Goal: Task Accomplishment & Management: Complete application form

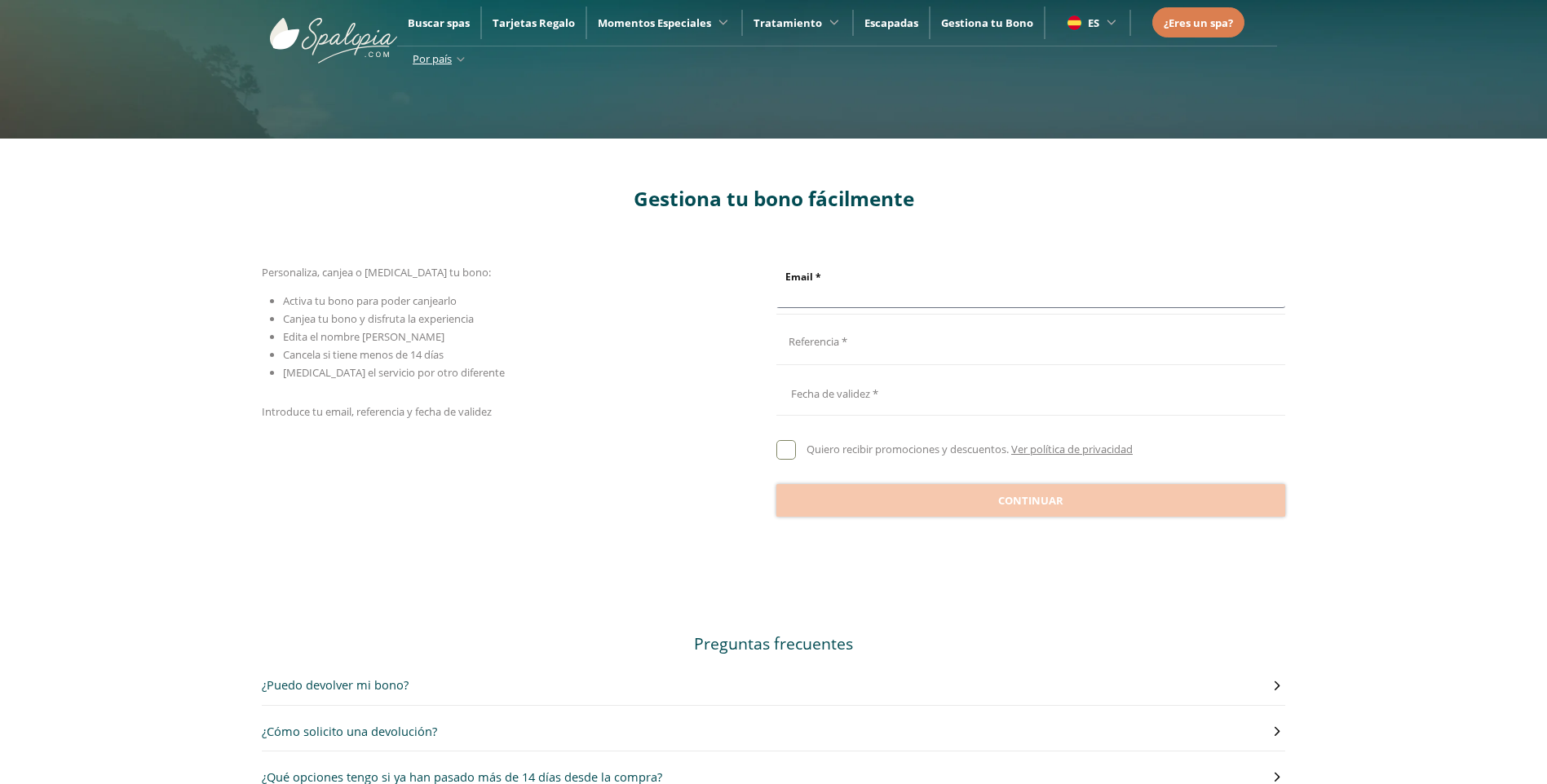
click at [827, 300] on input "Email *" at bounding box center [1028, 293] width 504 height 28
type input "**********"
click at [849, 357] on div "Referencia *" at bounding box center [1028, 338] width 504 height 39
click at [838, 354] on div "Referencia *" at bounding box center [1028, 338] width 504 height 39
click at [844, 339] on input "Email *" at bounding box center [1028, 344] width 504 height 28
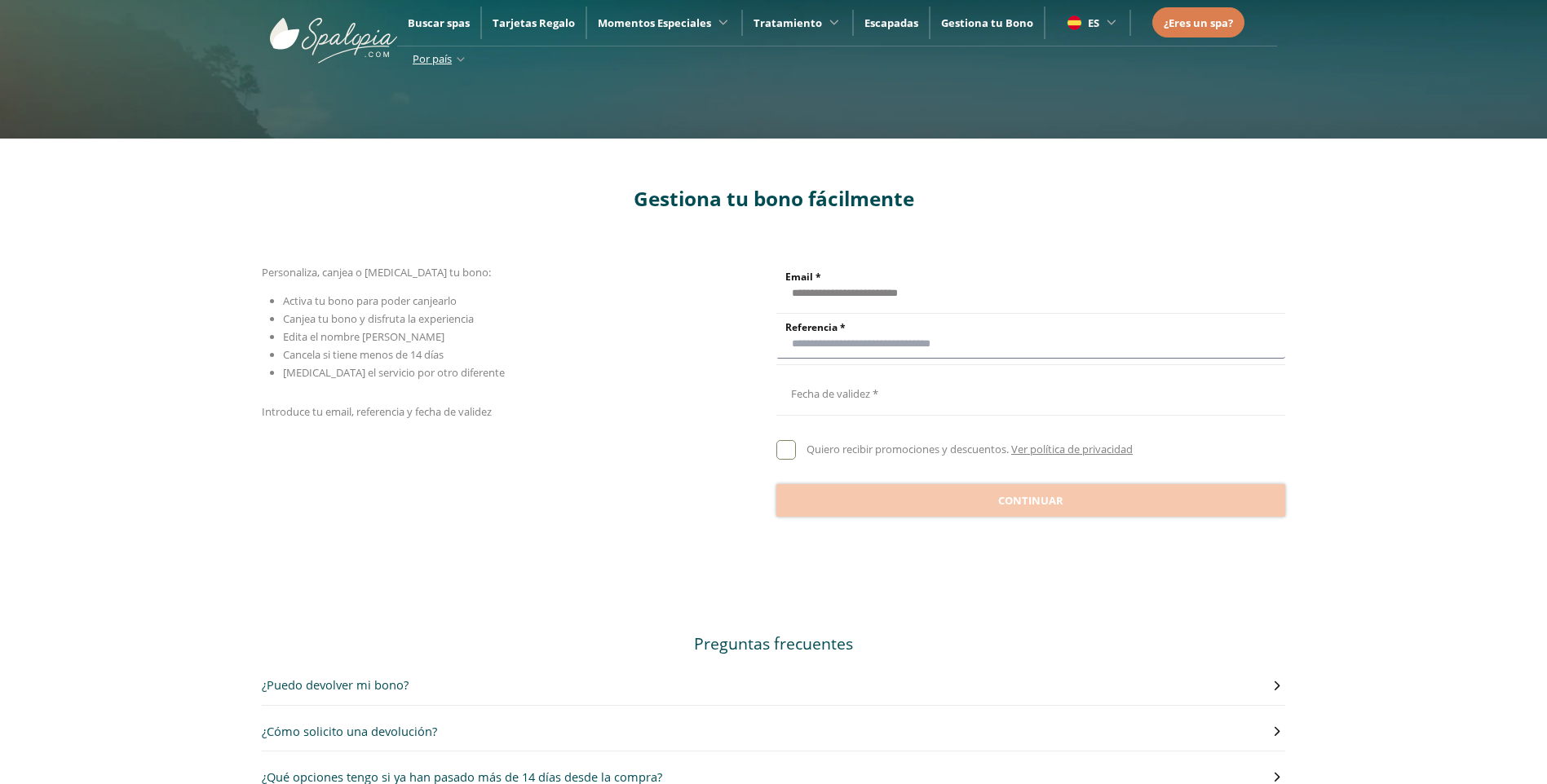
click at [809, 343] on input "Email *" at bounding box center [1028, 344] width 504 height 28
paste input "**********"
drag, startPoint x: 875, startPoint y: 340, endPoint x: 936, endPoint y: 331, distance: 61.7
click at [881, 338] on input "**********" at bounding box center [1028, 344] width 504 height 28
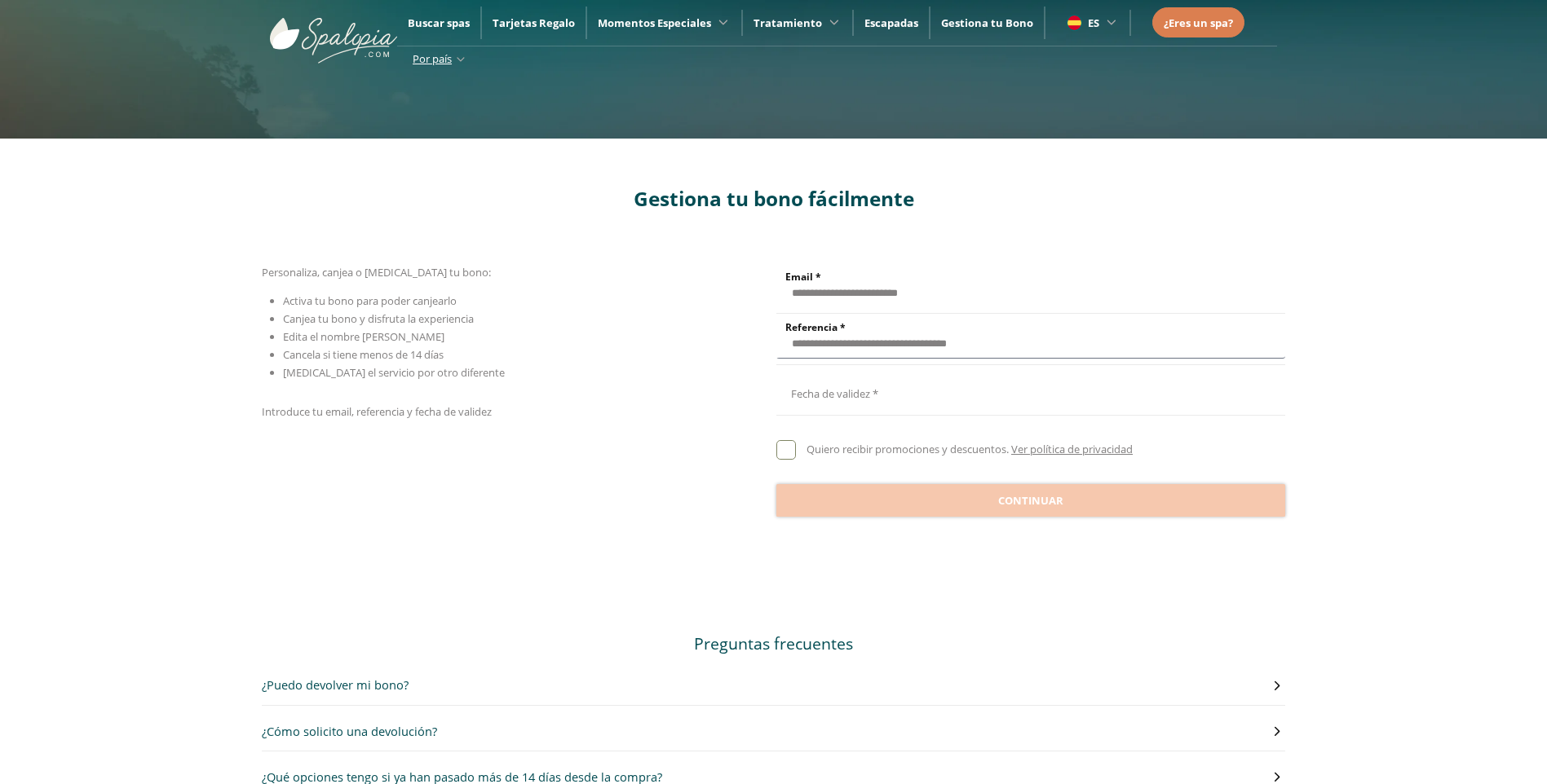
click at [1041, 343] on input "**********" at bounding box center [1028, 344] width 504 height 28
type input "**********"
click at [892, 401] on div at bounding box center [1030, 388] width 510 height 39
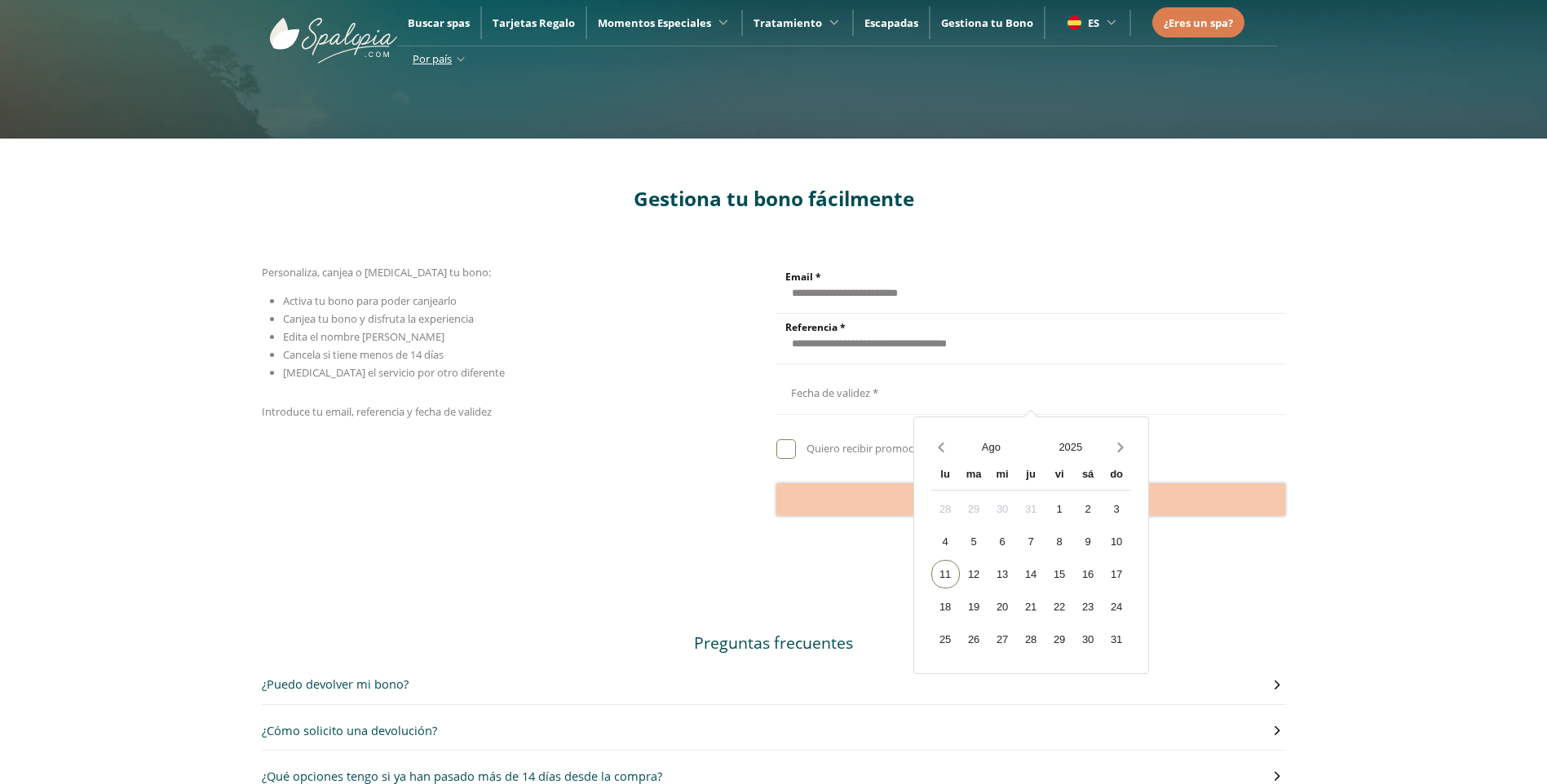
click at [893, 397] on div at bounding box center [1030, 388] width 510 height 39
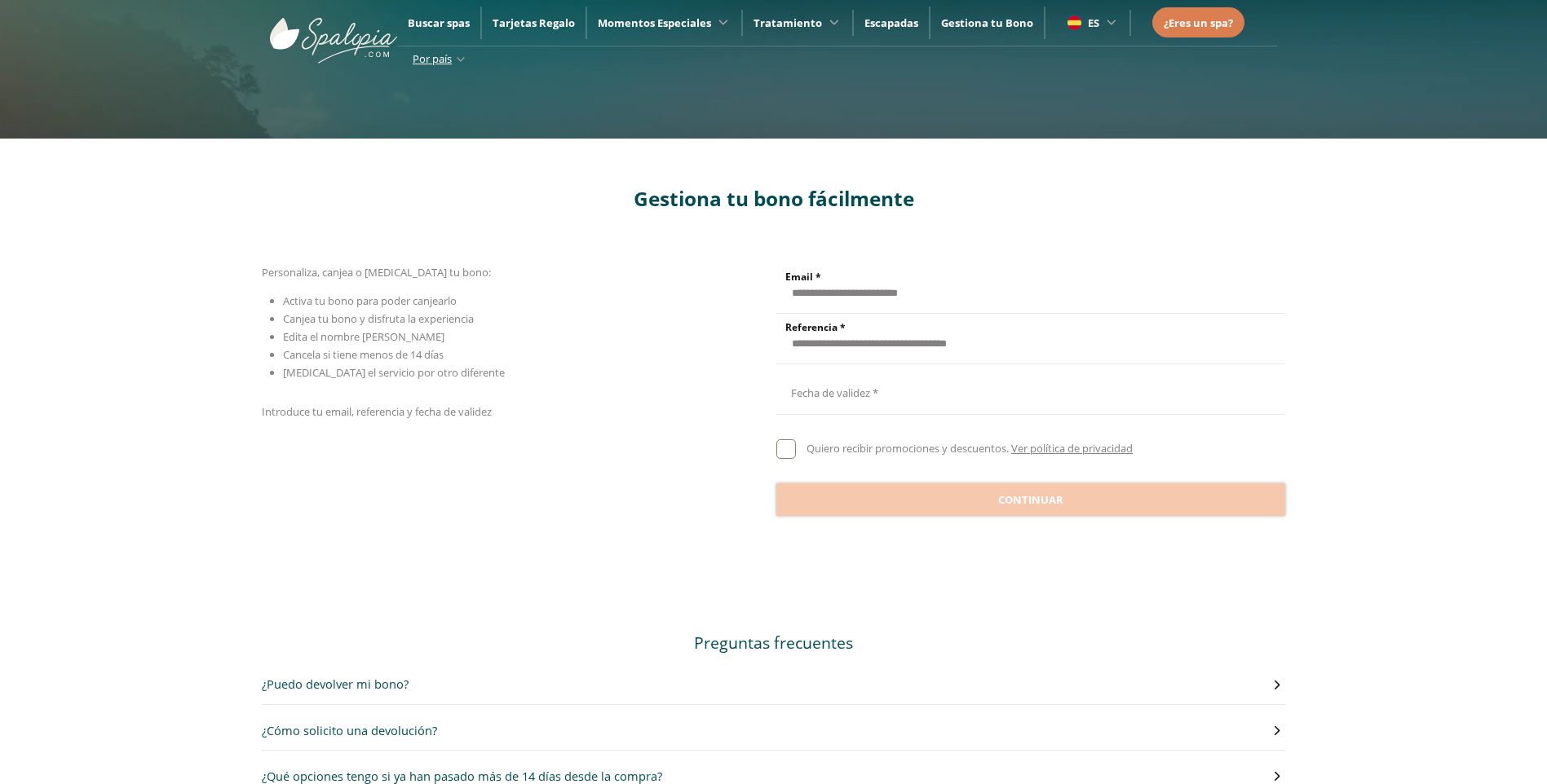
click at [861, 389] on div at bounding box center [1030, 388] width 510 height 39
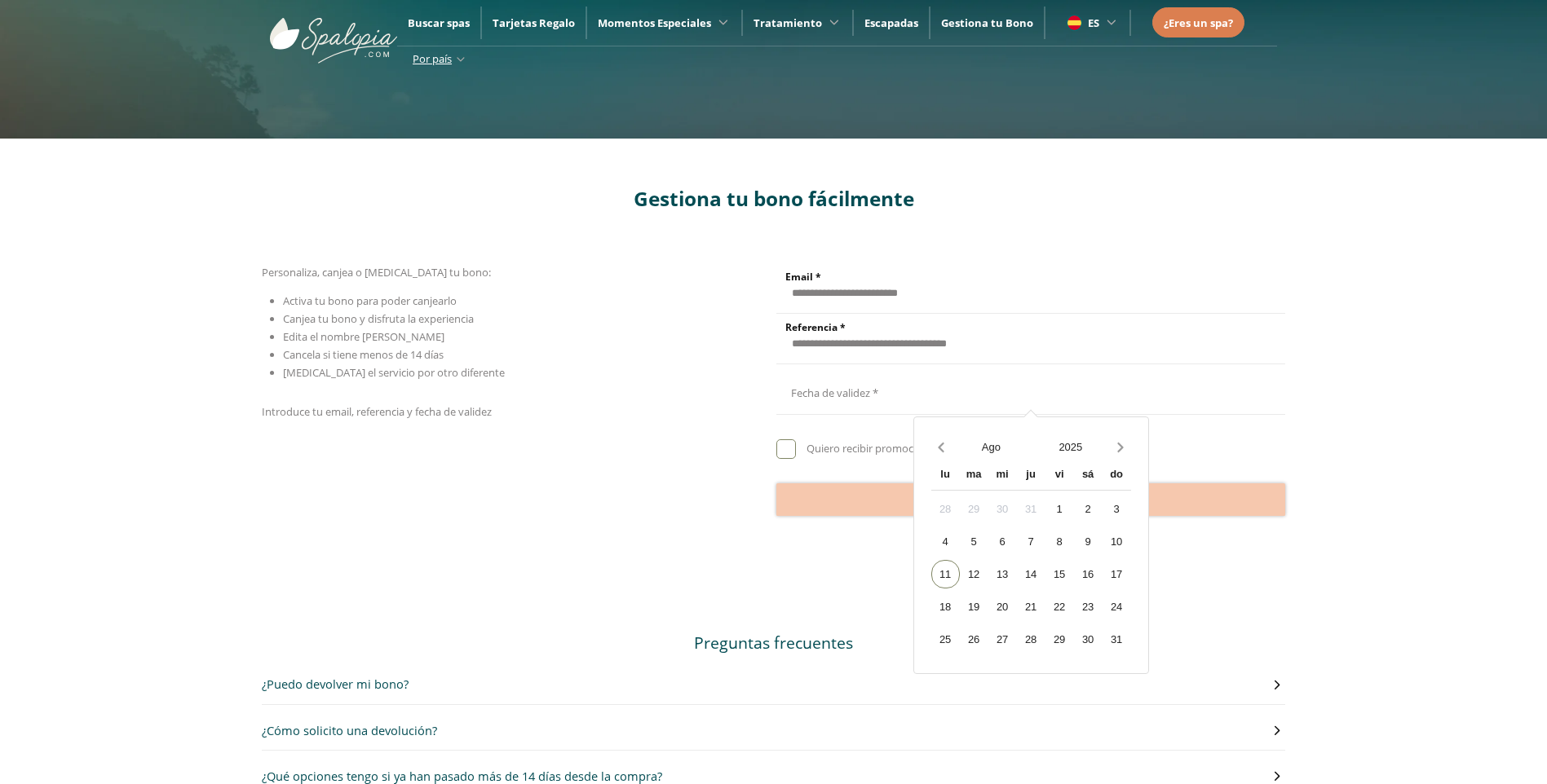
click at [861, 389] on div at bounding box center [1030, 388] width 510 height 39
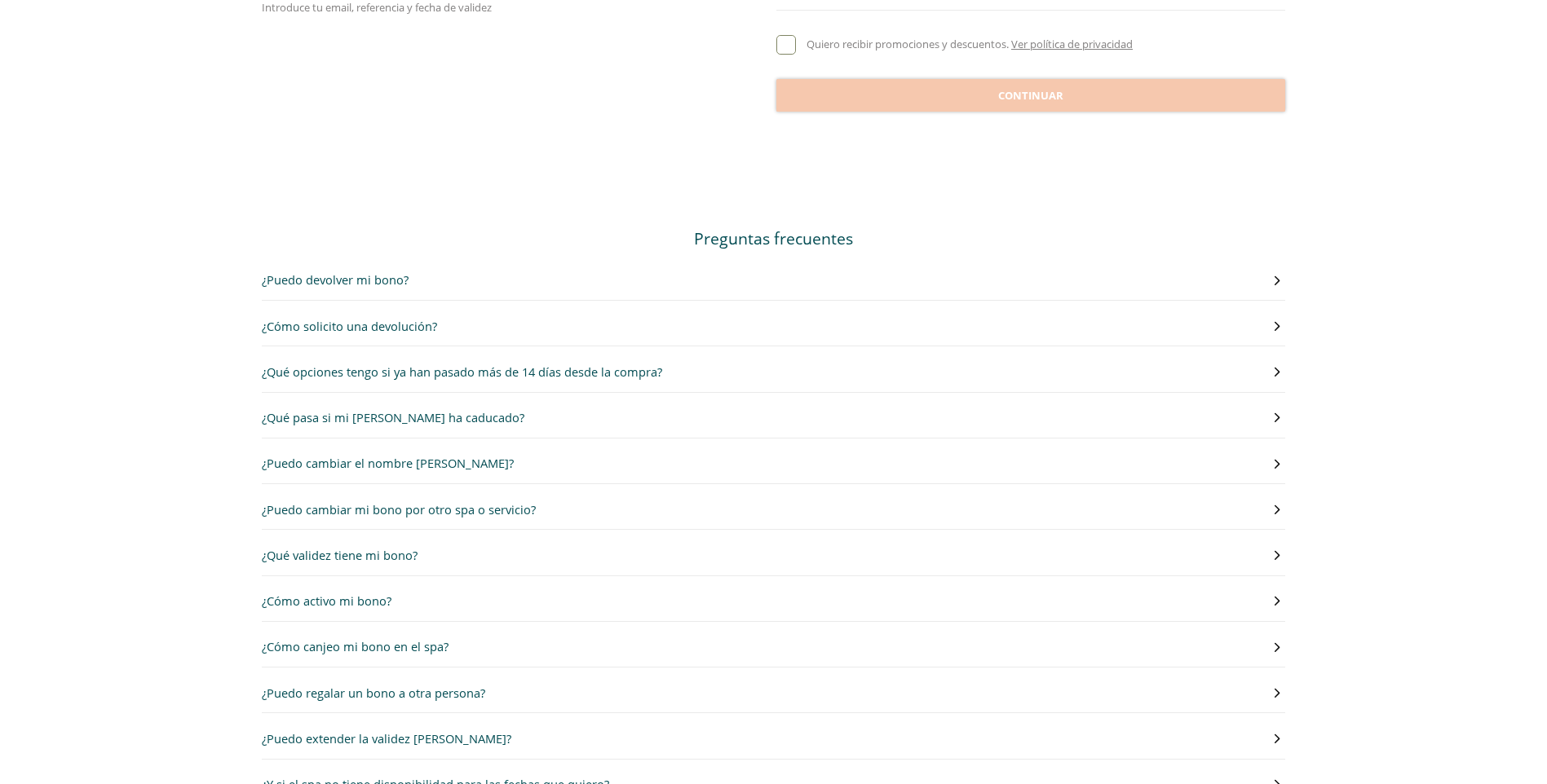
scroll to position [407, 0]
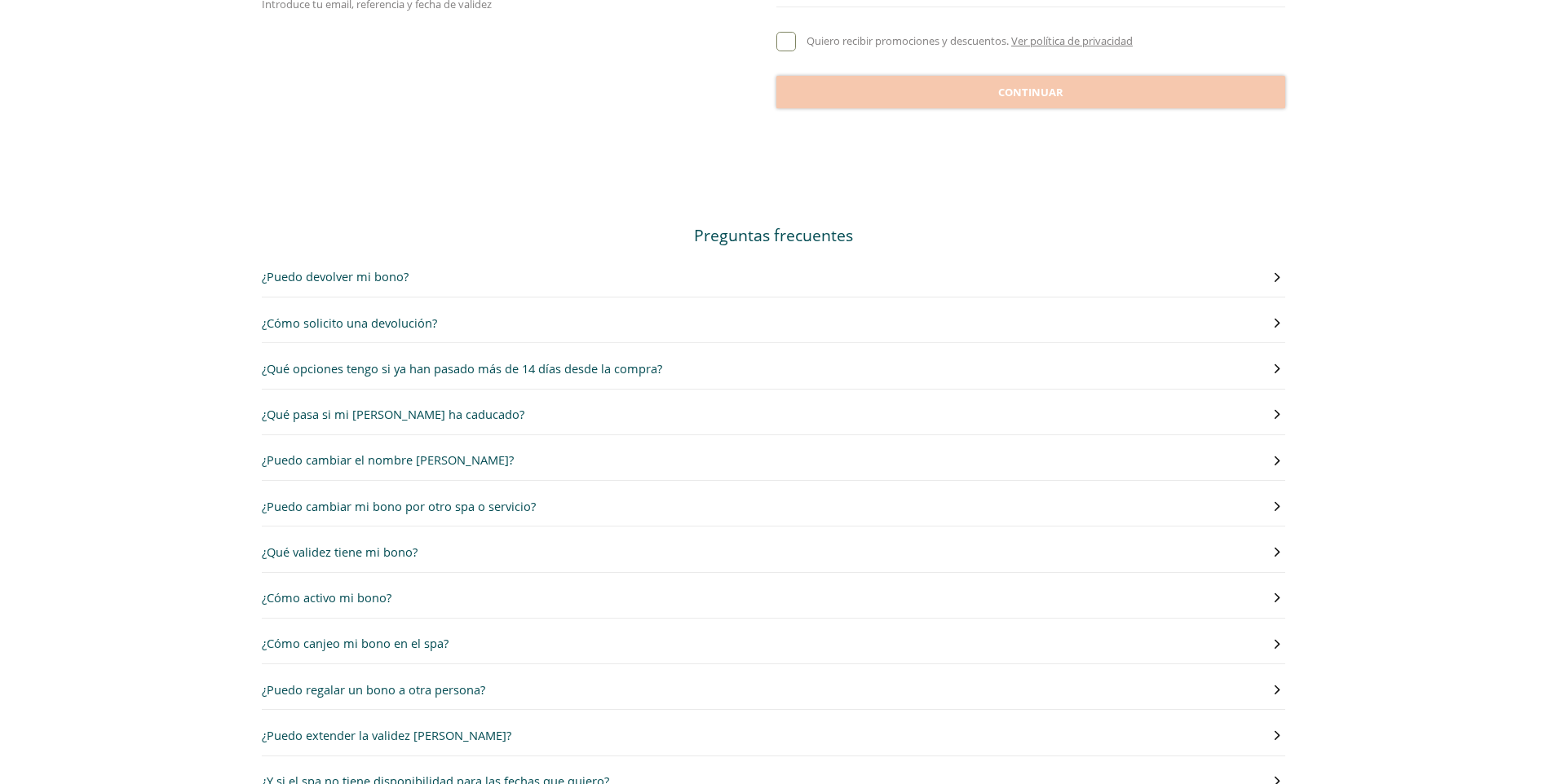
click at [488, 406] on button "¿Qué pasa si mi [PERSON_NAME] ha caducado?" at bounding box center [774, 415] width 1024 height 19
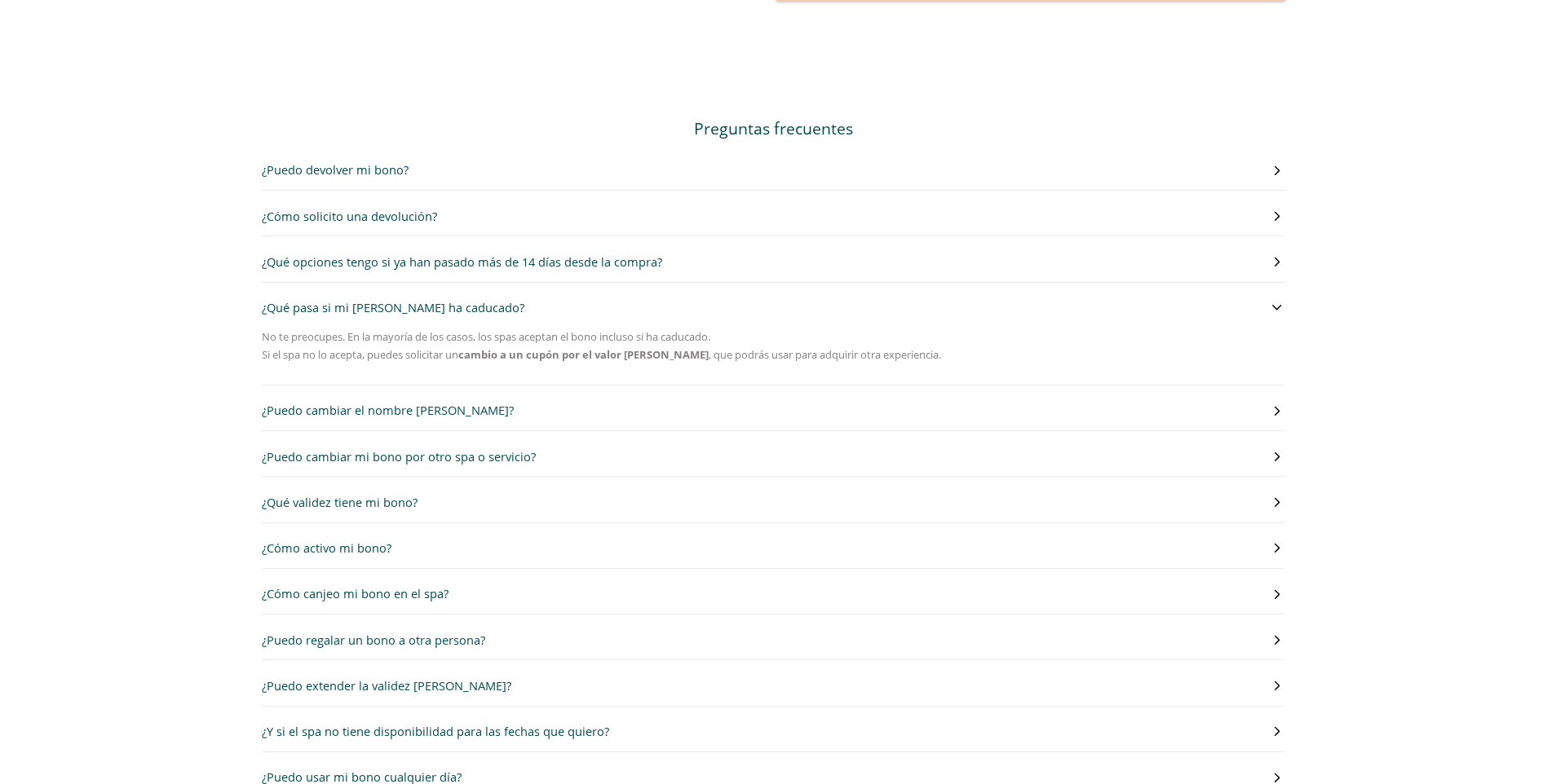
scroll to position [570, 0]
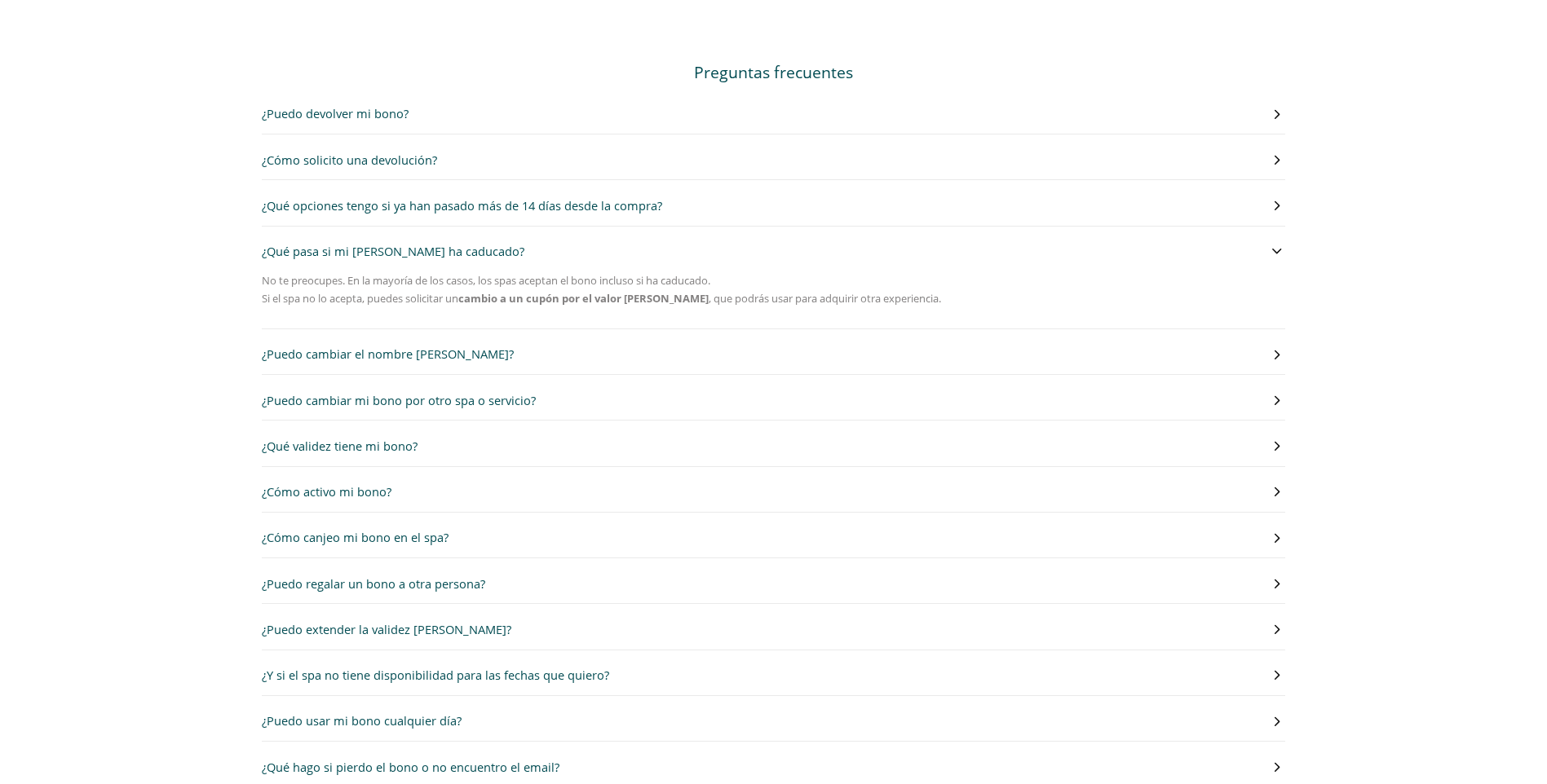
click at [839, 441] on button "¿Qué validez tiene mi bono?" at bounding box center [774, 446] width 1024 height 19
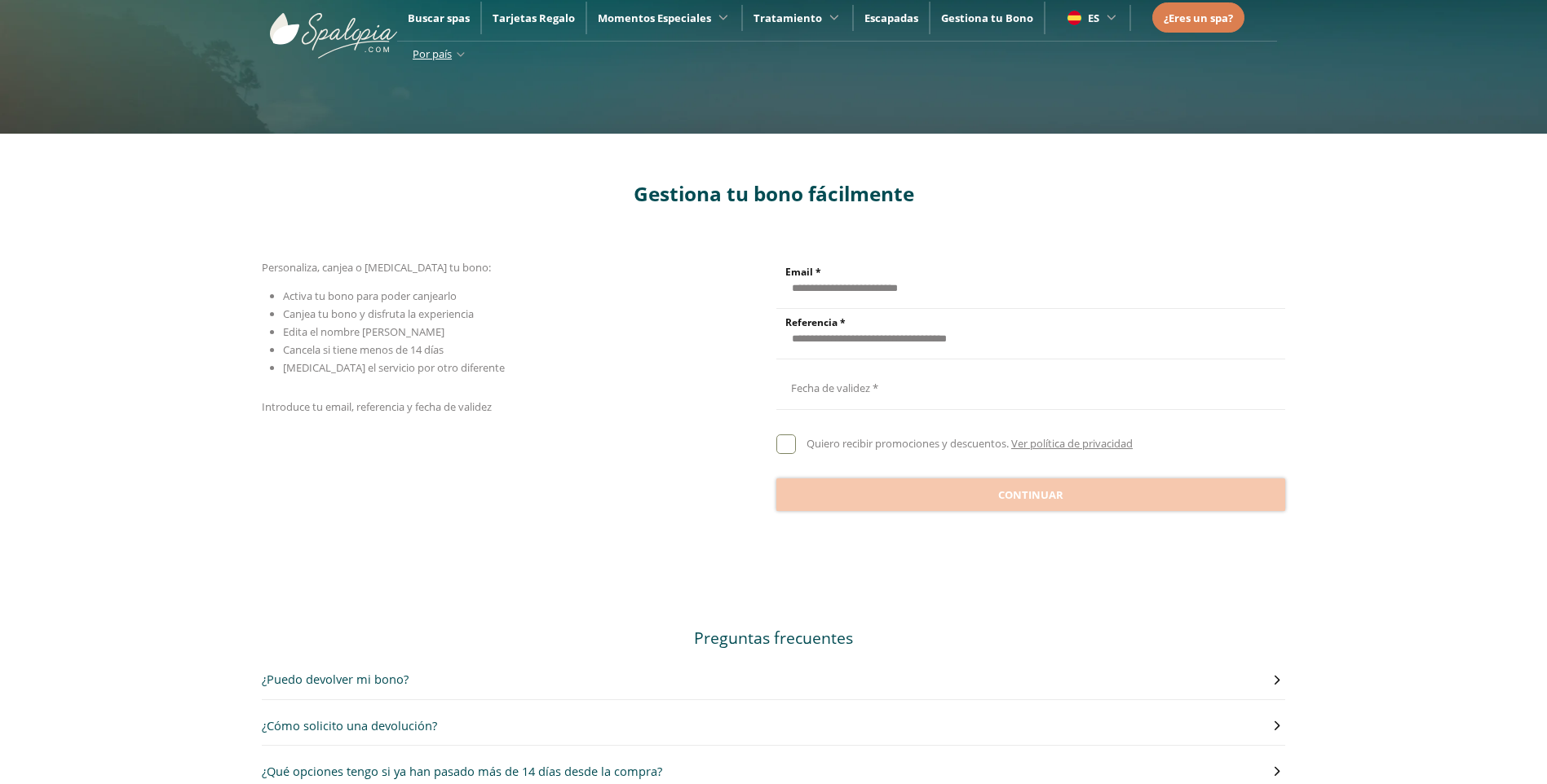
scroll to position [0, 0]
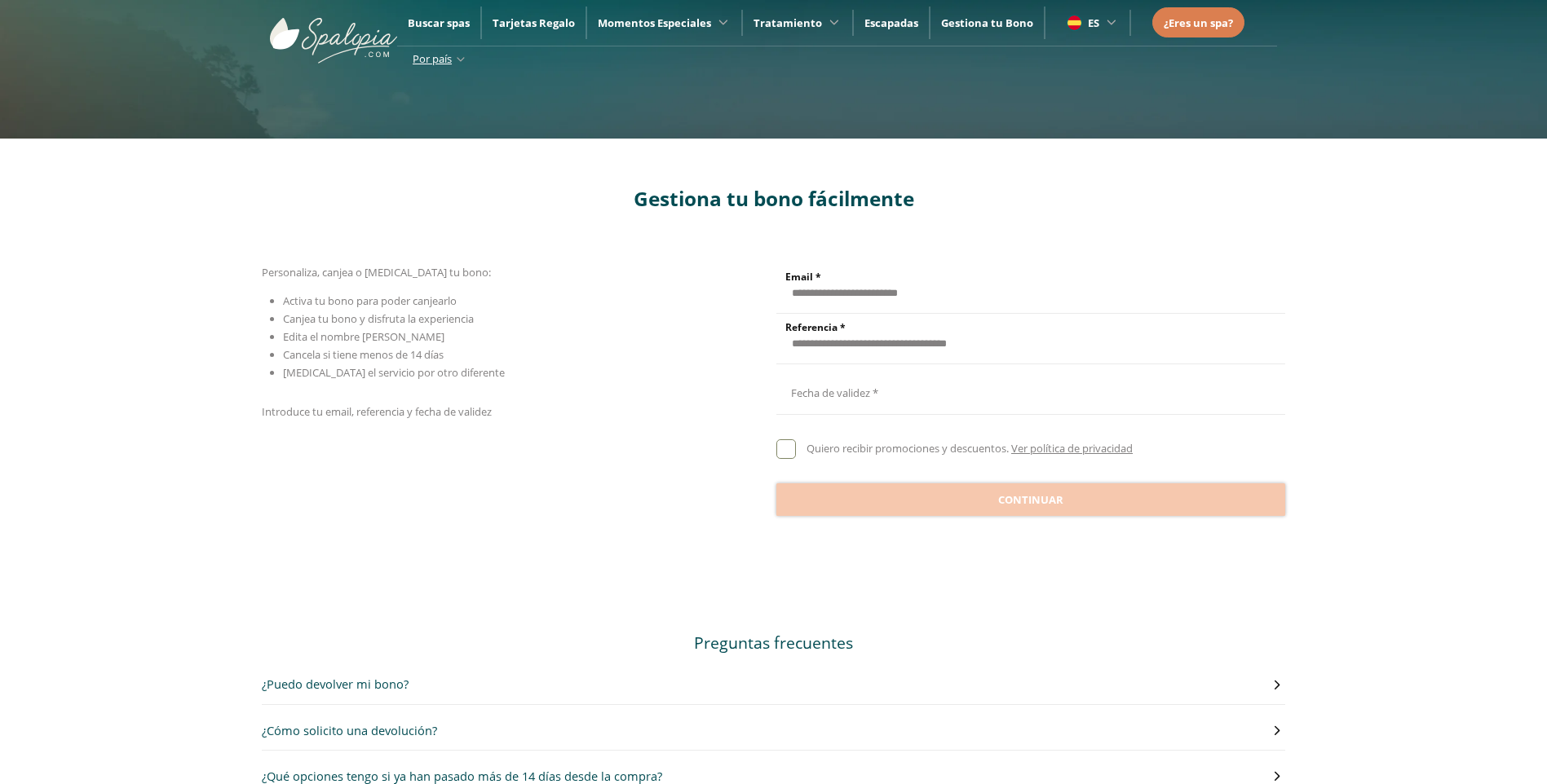
click at [834, 388] on div at bounding box center [1030, 388] width 510 height 39
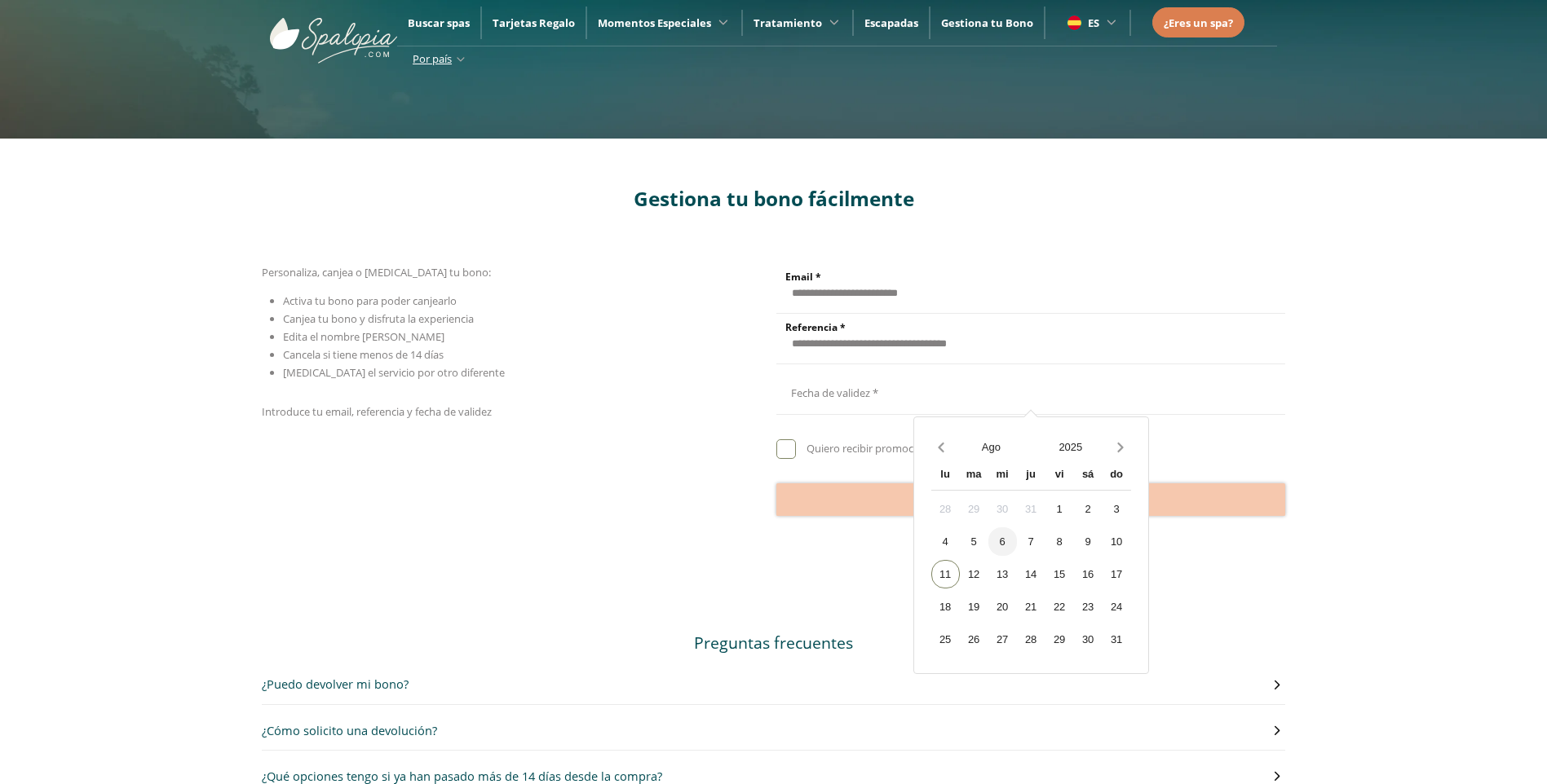
click at [1004, 543] on div "6" at bounding box center [1003, 541] width 28 height 28
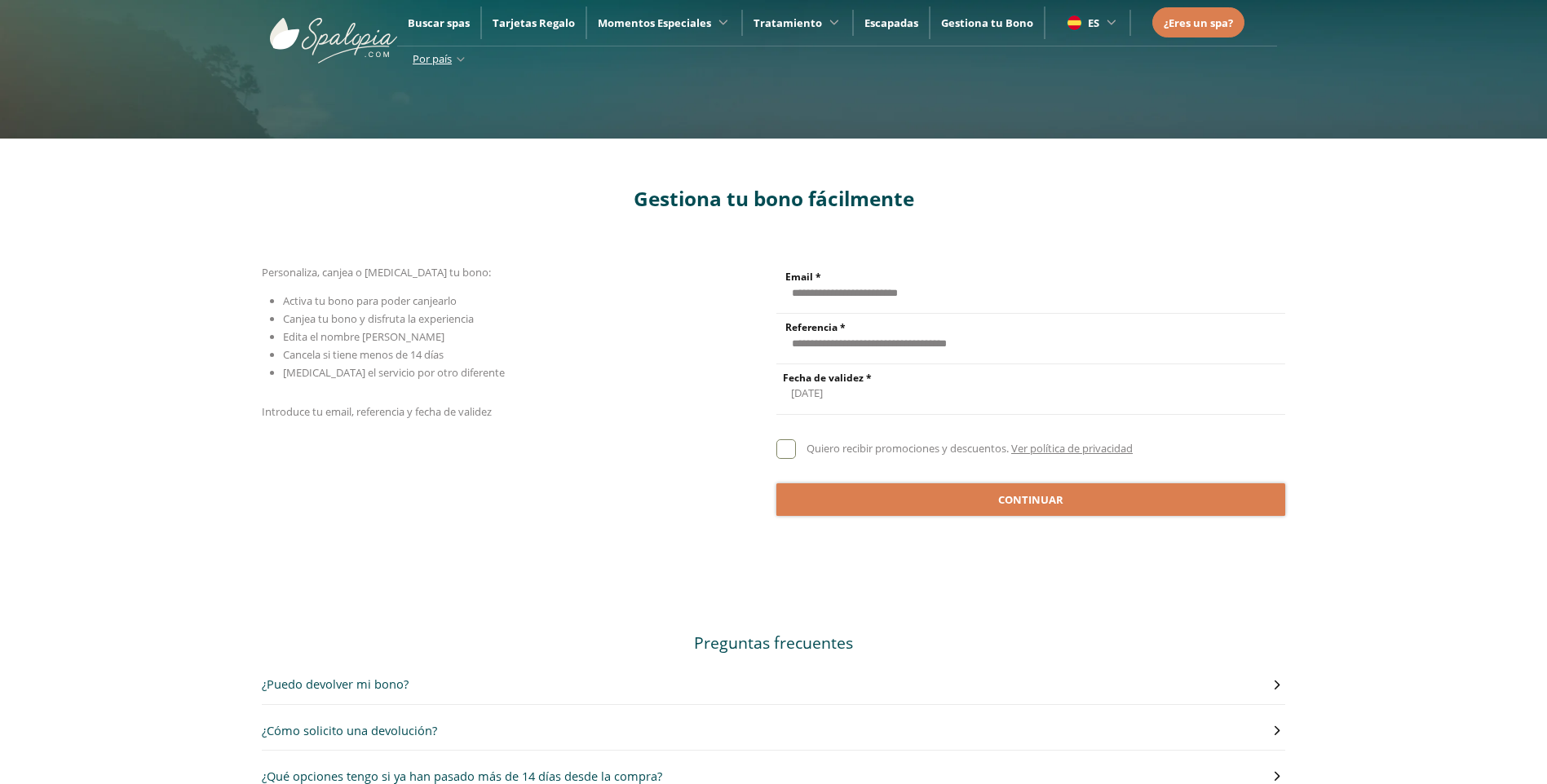
click at [783, 447] on div at bounding box center [785, 449] width 20 height 20
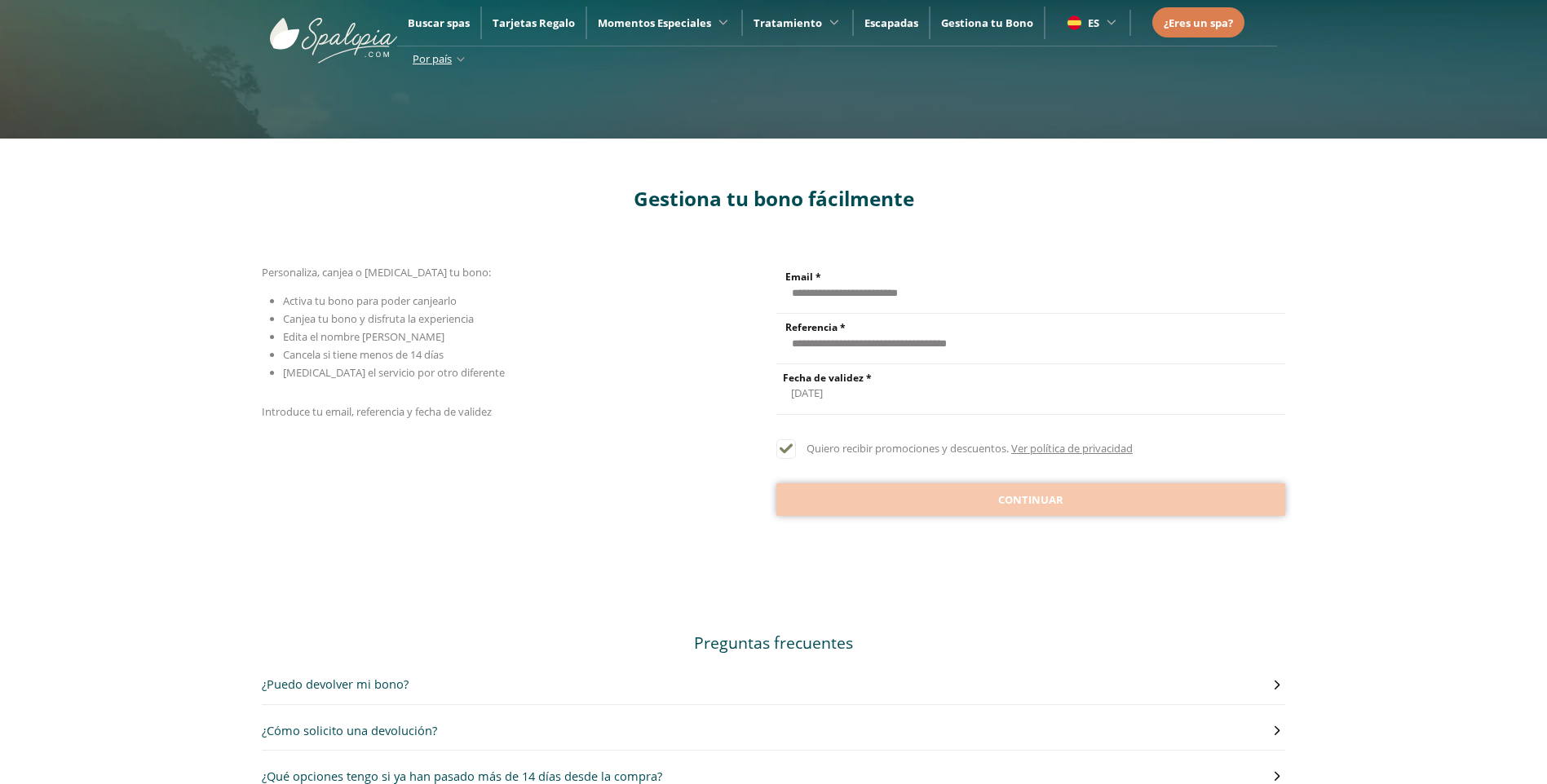
click at [1013, 505] on span "Continuar" at bounding box center [1030, 500] width 66 height 16
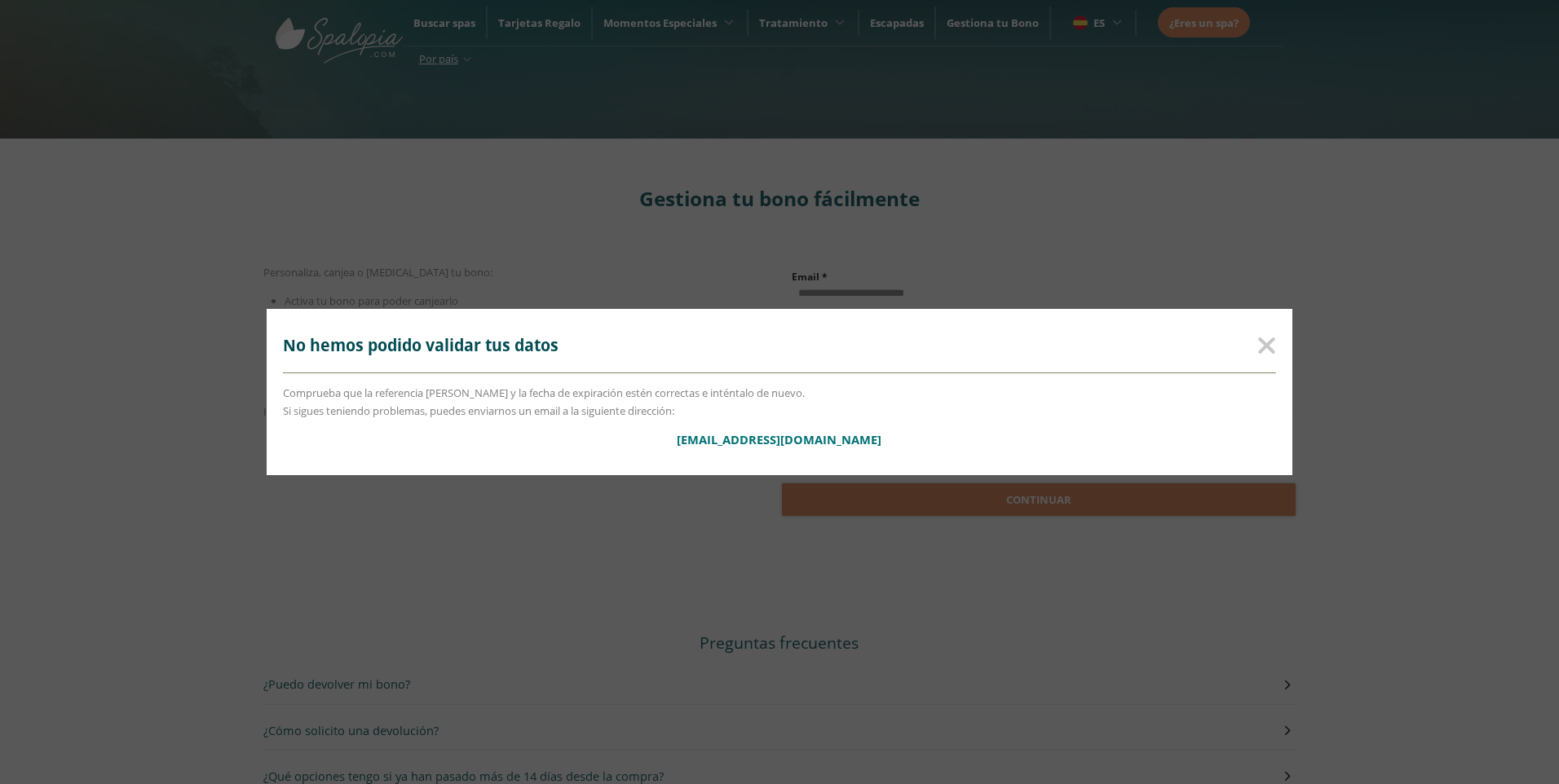
click at [781, 440] on link "[EMAIL_ADDRESS][DOMAIN_NAME]" at bounding box center [779, 439] width 204 height 16
drag, startPoint x: 858, startPoint y: 440, endPoint x: 717, endPoint y: 452, distance: 141.5
click at [717, 452] on div "[EMAIL_ADDRESS][DOMAIN_NAME]" at bounding box center [780, 439] width 993 height 29
copy link "[EMAIL_ADDRESS][DOMAIN_NAME]"
click at [1265, 345] on rect at bounding box center [1267, 345] width 18 height 18
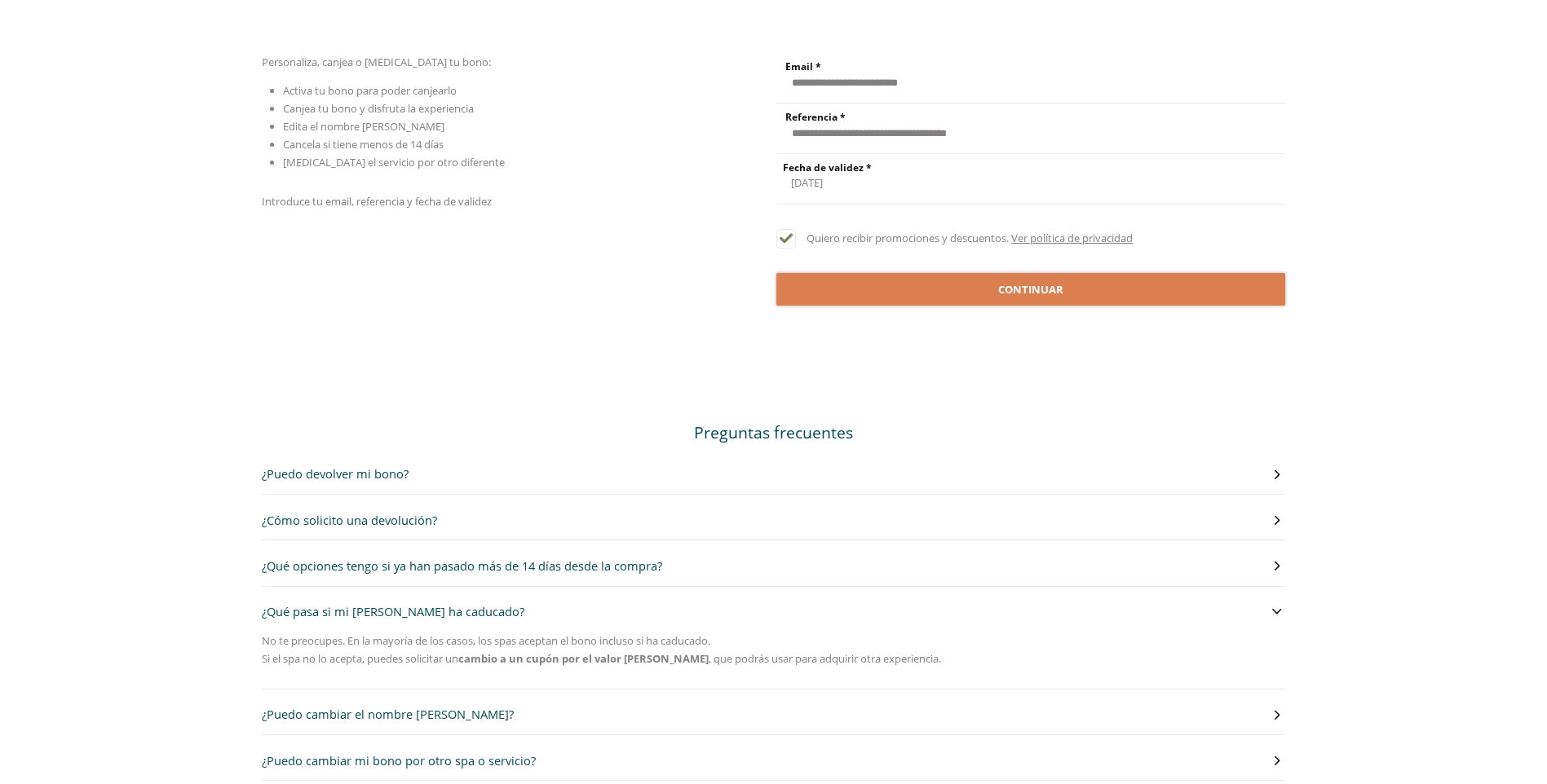
scroll to position [245, 0]
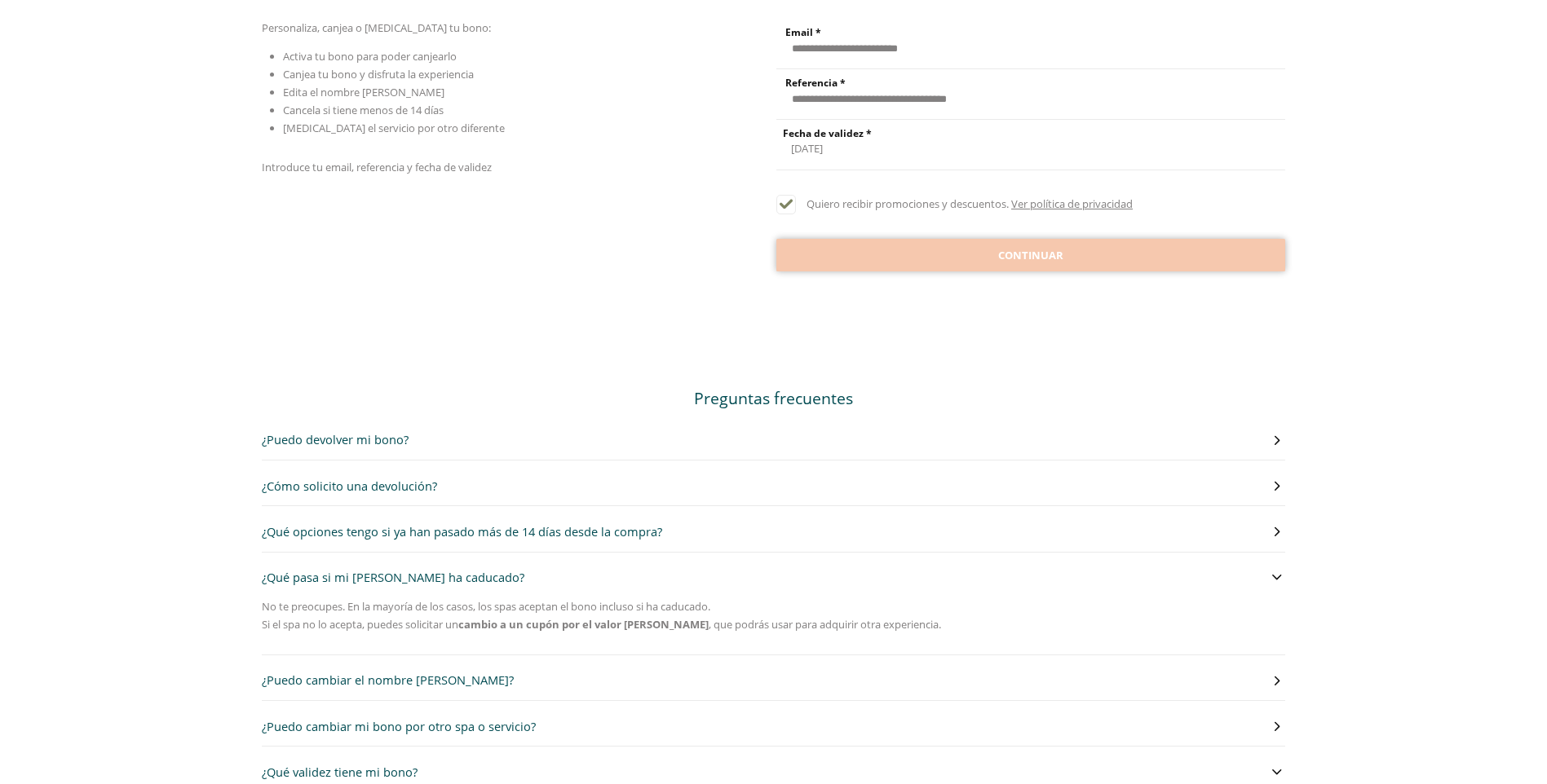
click at [1007, 254] on span "Continuar" at bounding box center [1030, 255] width 66 height 16
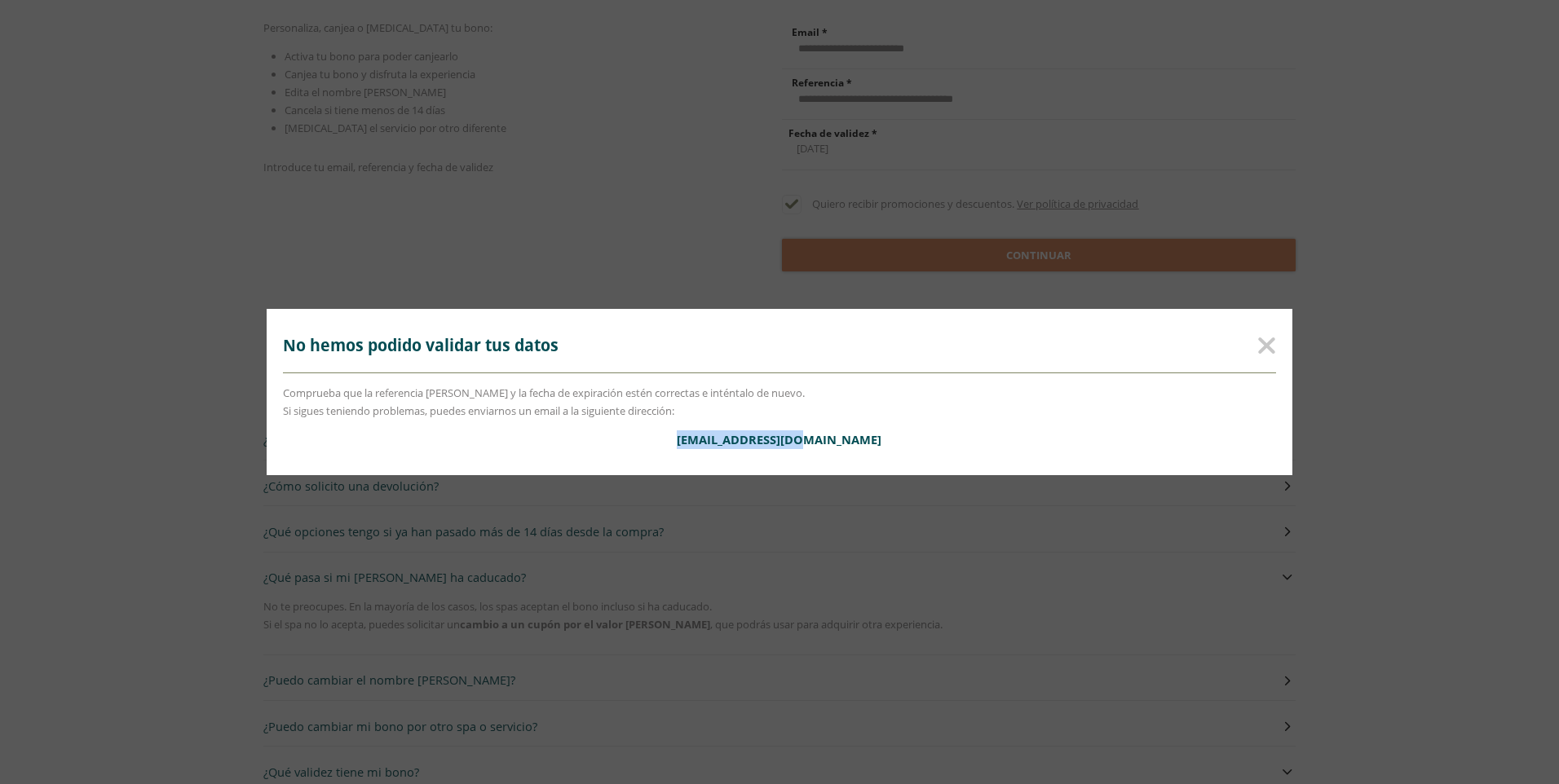
click at [1270, 348] on icon at bounding box center [1267, 345] width 19 height 20
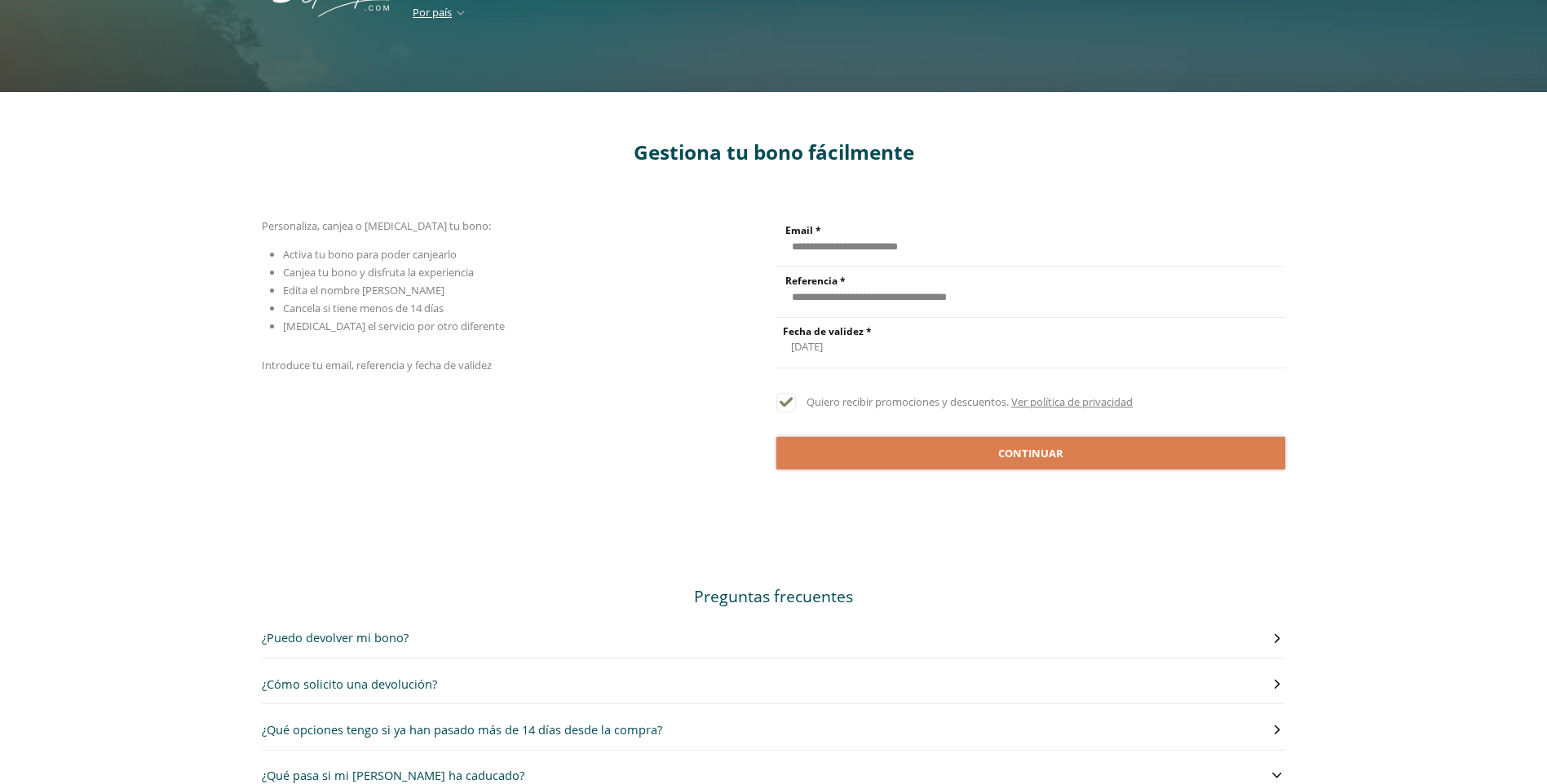
scroll to position [0, 0]
